Goal: Transaction & Acquisition: Purchase product/service

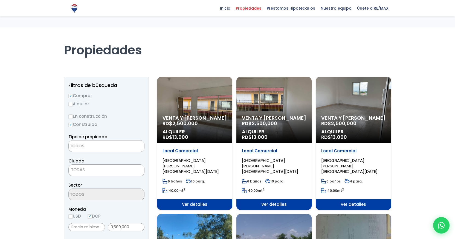
select select
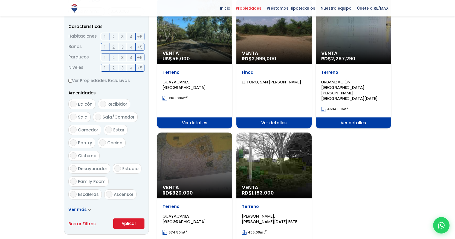
click at [271, 160] on div "Venta RD$ 1,183,000" at bounding box center [274, 165] width 75 height 66
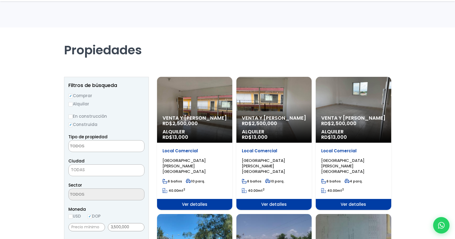
select select
